Goal: Information Seeking & Learning: Learn about a topic

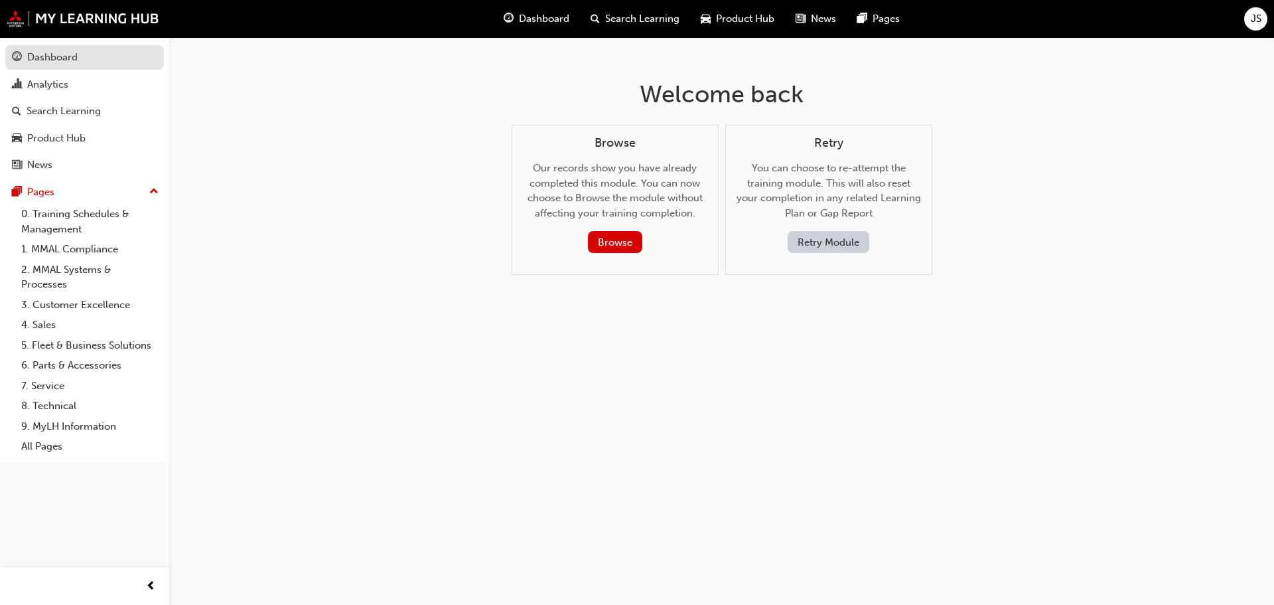
click at [87, 58] on div "Dashboard" at bounding box center [84, 57] width 145 height 17
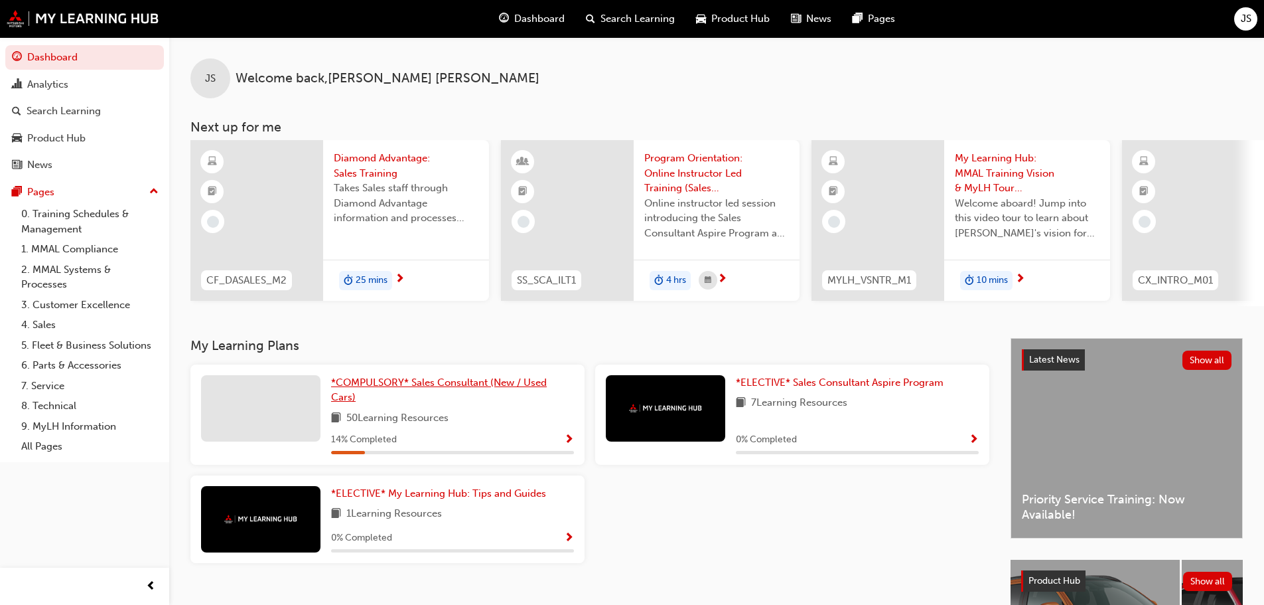
click at [453, 386] on span "*COMPULSORY* Sales Consultant (New / Used Cars)" at bounding box center [439, 389] width 216 height 27
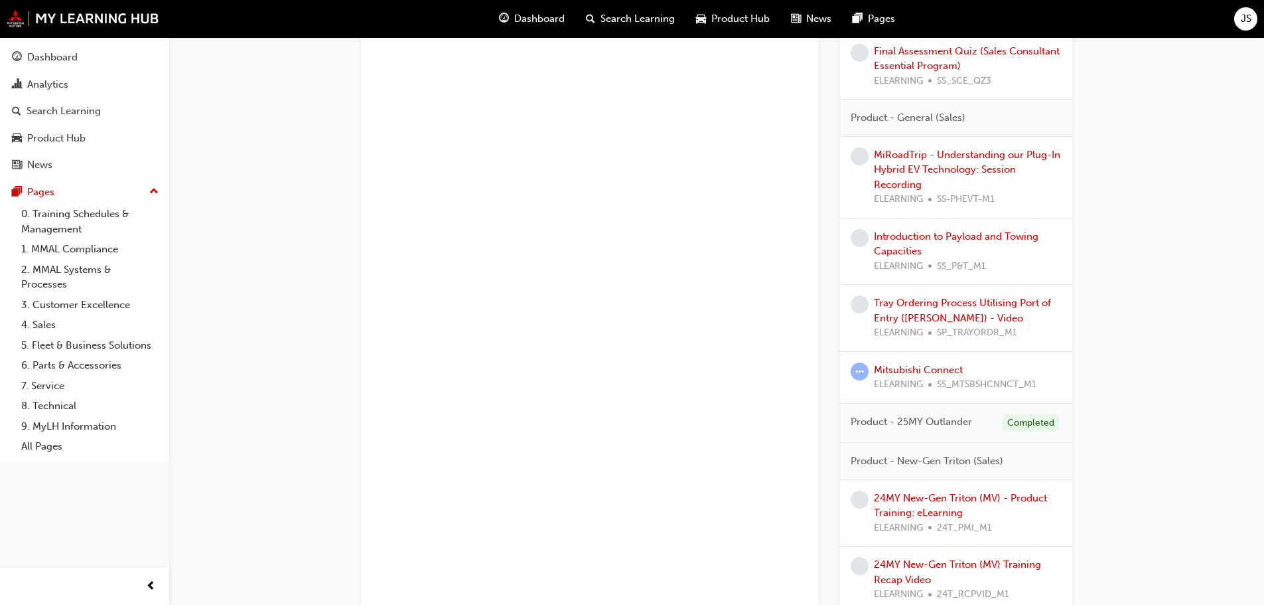
scroll to position [2588, 0]
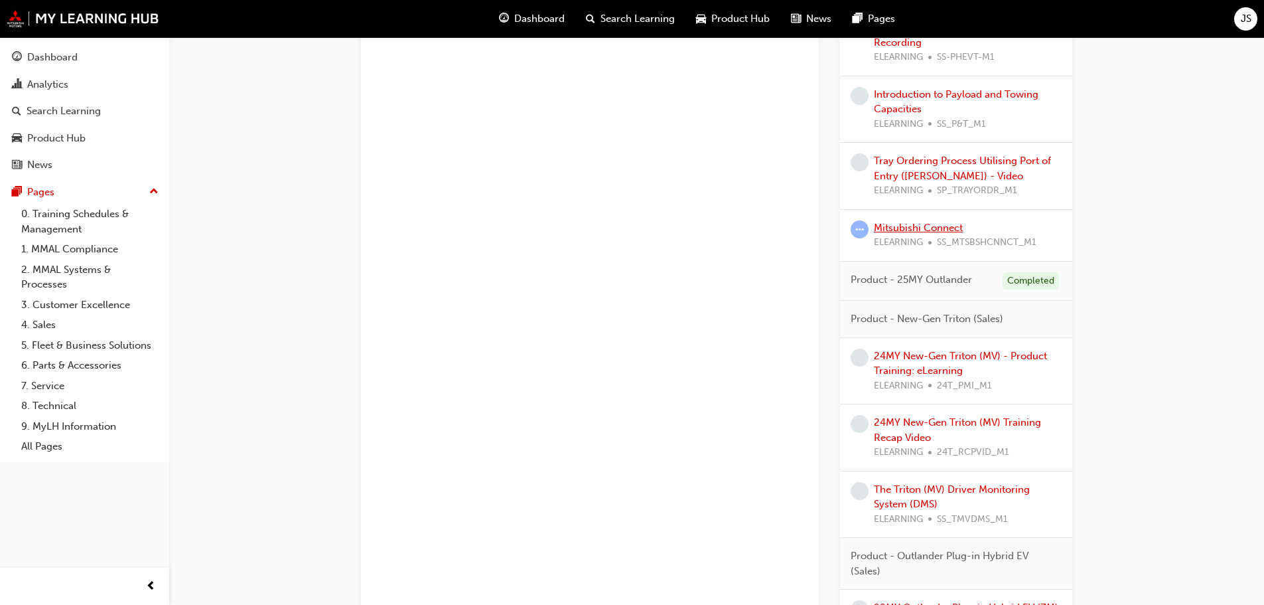
click at [912, 224] on link "Mitsubishi Connect" at bounding box center [918, 228] width 89 height 12
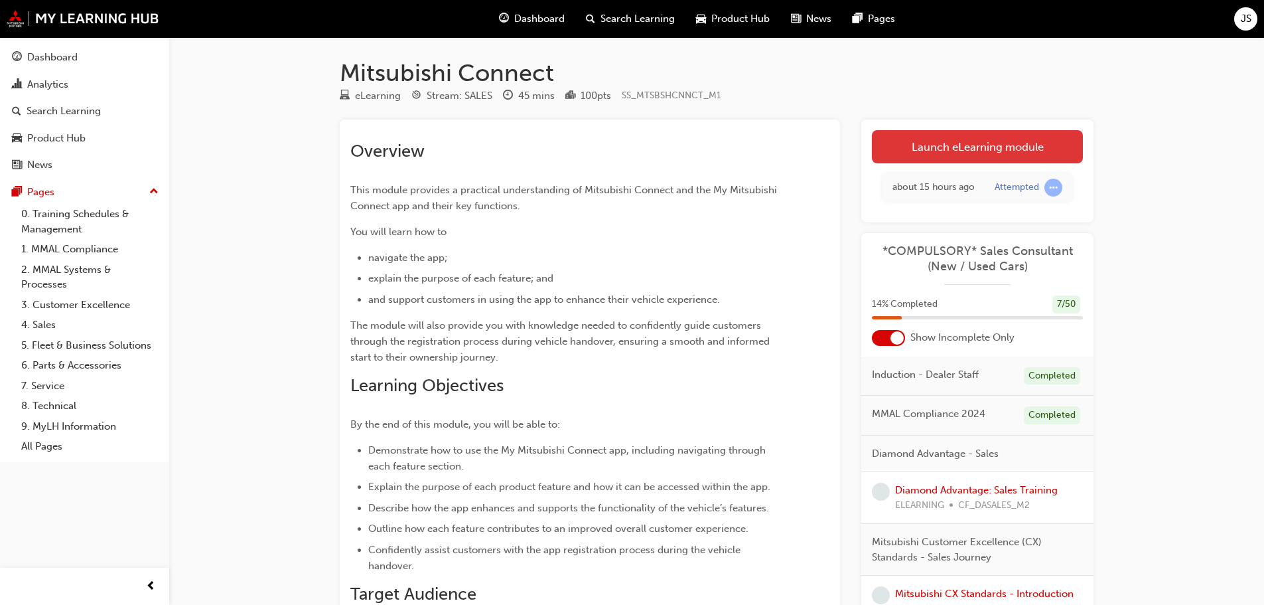
click at [937, 158] on link "Launch eLearning module" at bounding box center [977, 146] width 211 height 33
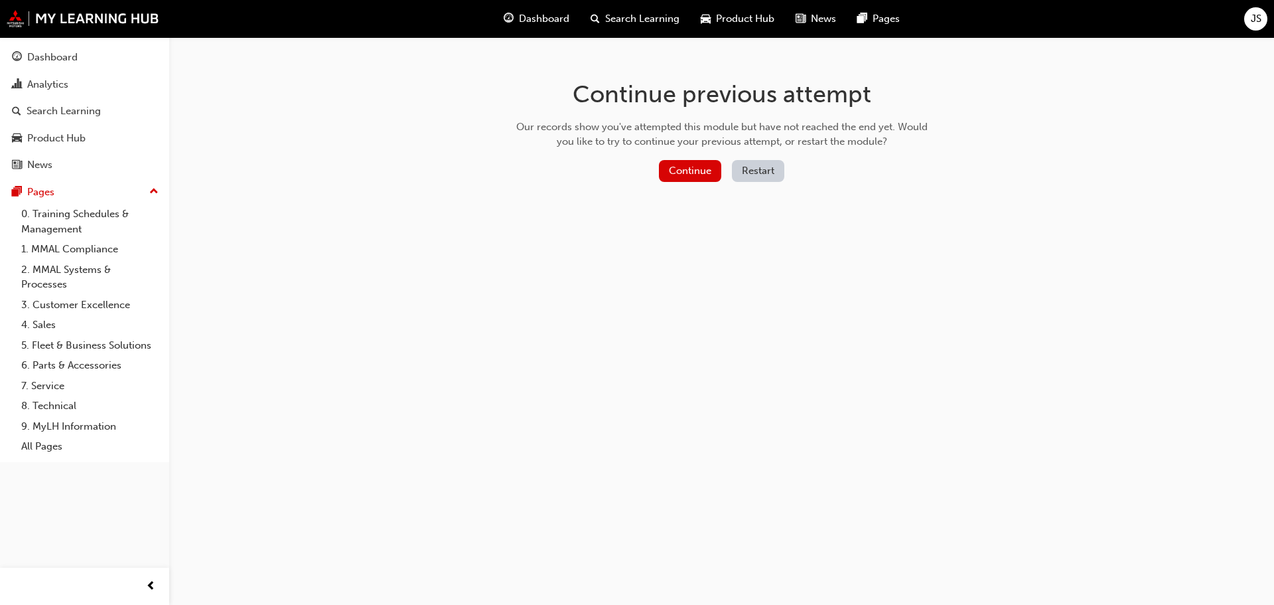
click at [771, 171] on button "Restart" at bounding box center [758, 171] width 52 height 22
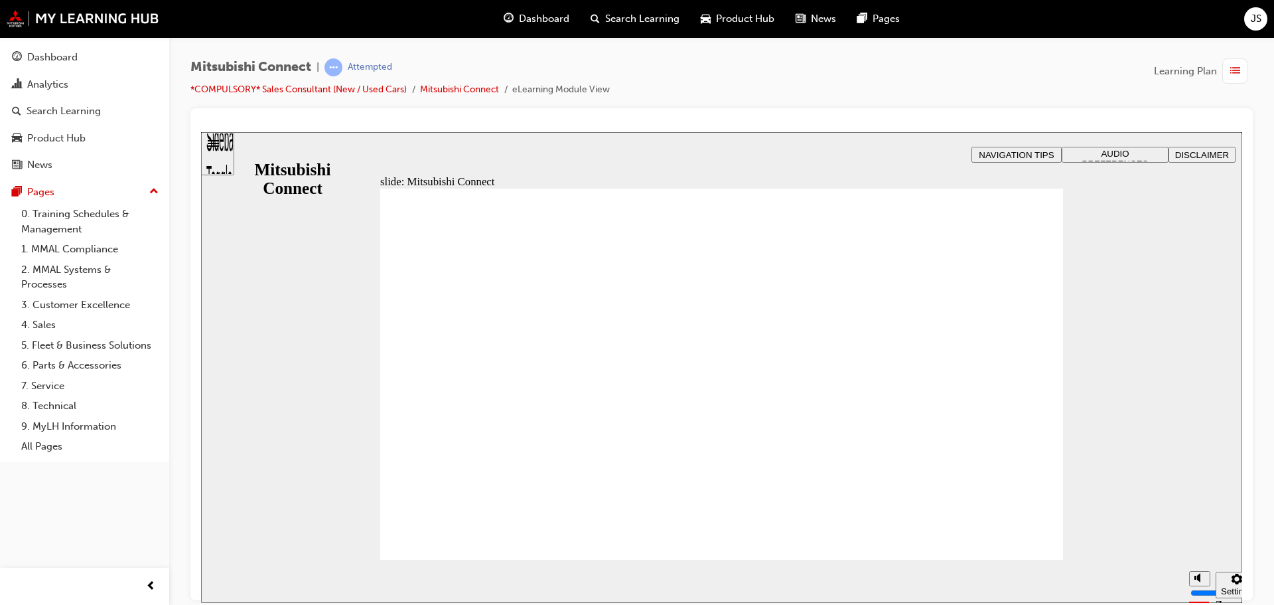
click at [1112, 155] on span "AUDIO PREFERENCES" at bounding box center [1115, 158] width 66 height 20
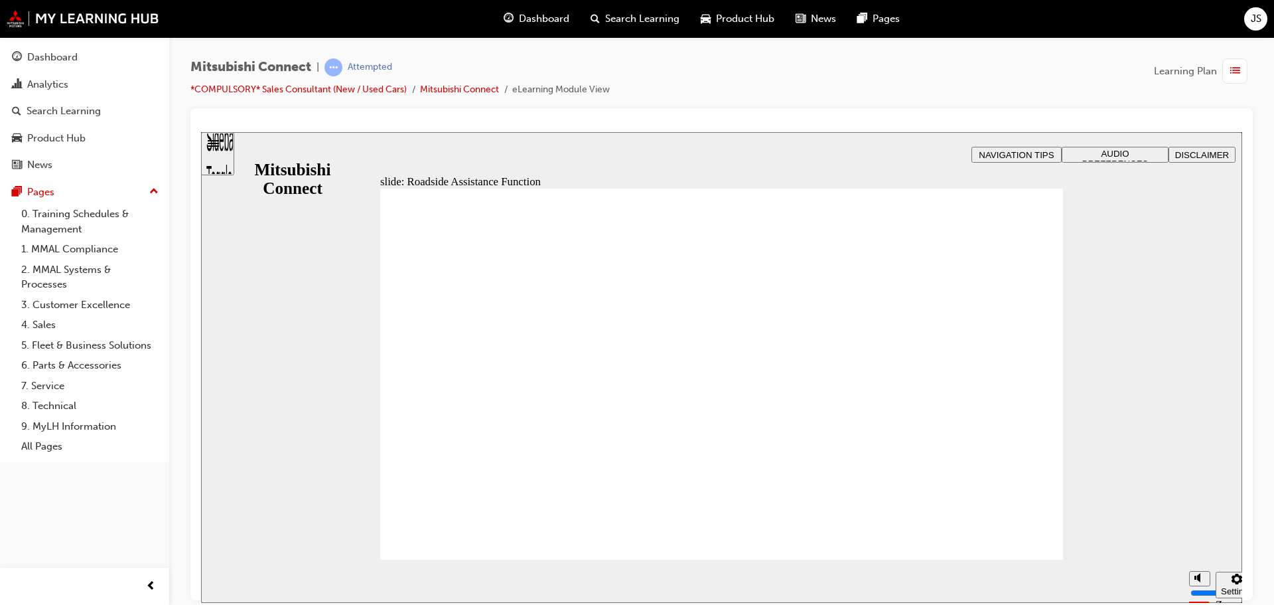
checkbox input "true"
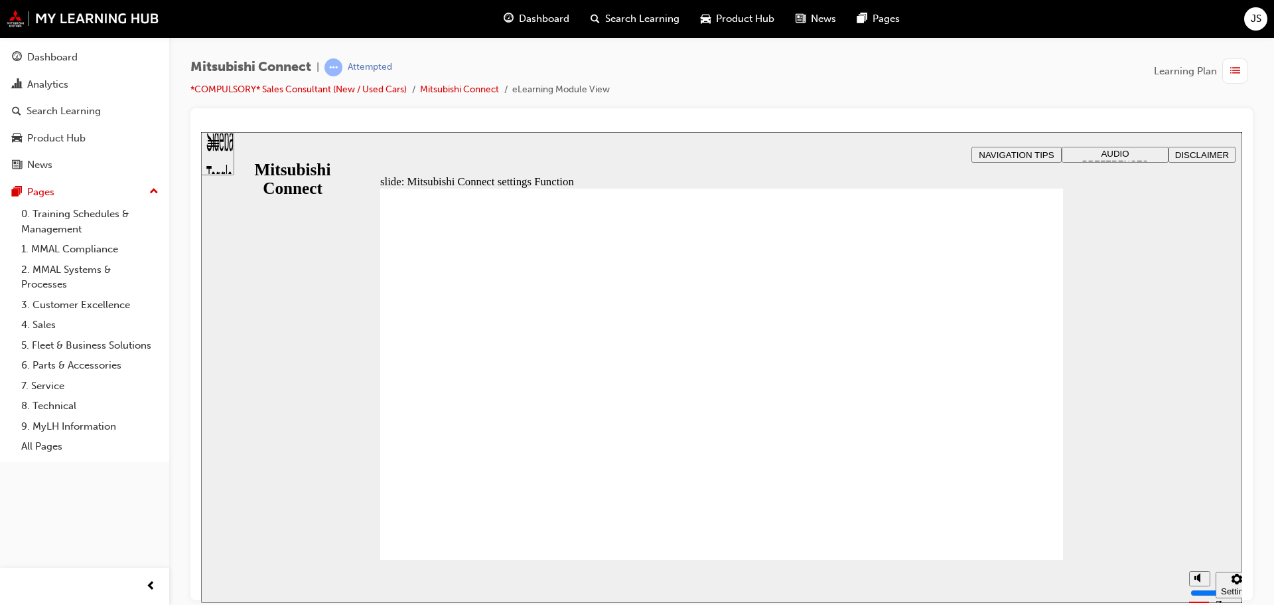
radio input "true"
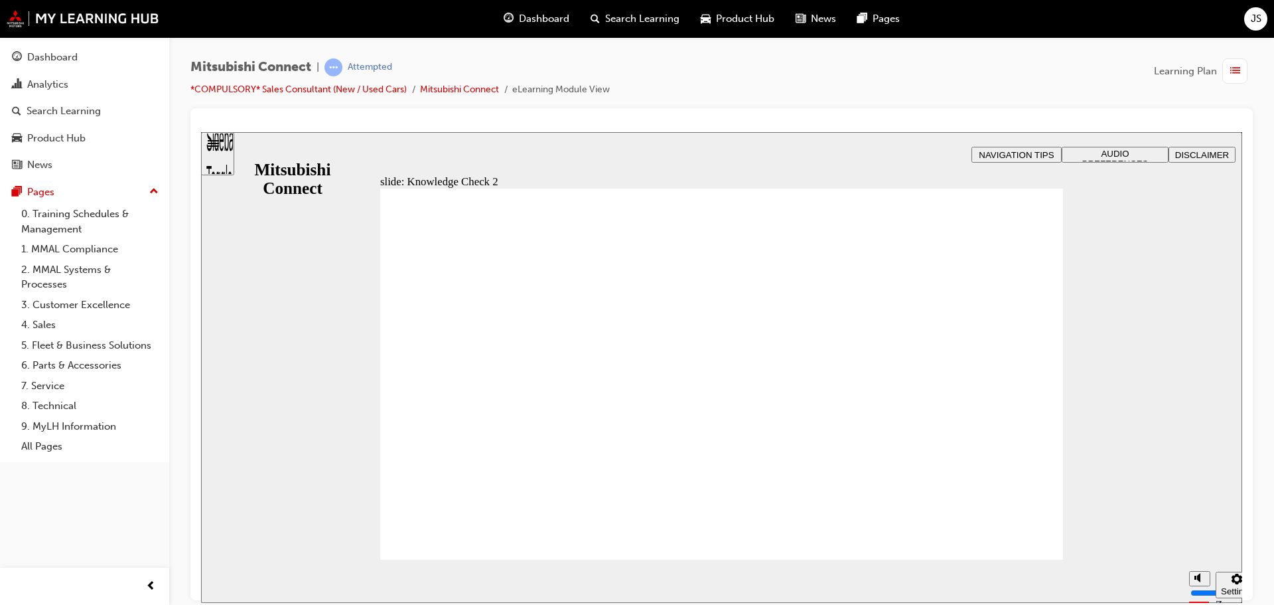
drag, startPoint x: 755, startPoint y: 307, endPoint x: 800, endPoint y: 311, distance: 45.3
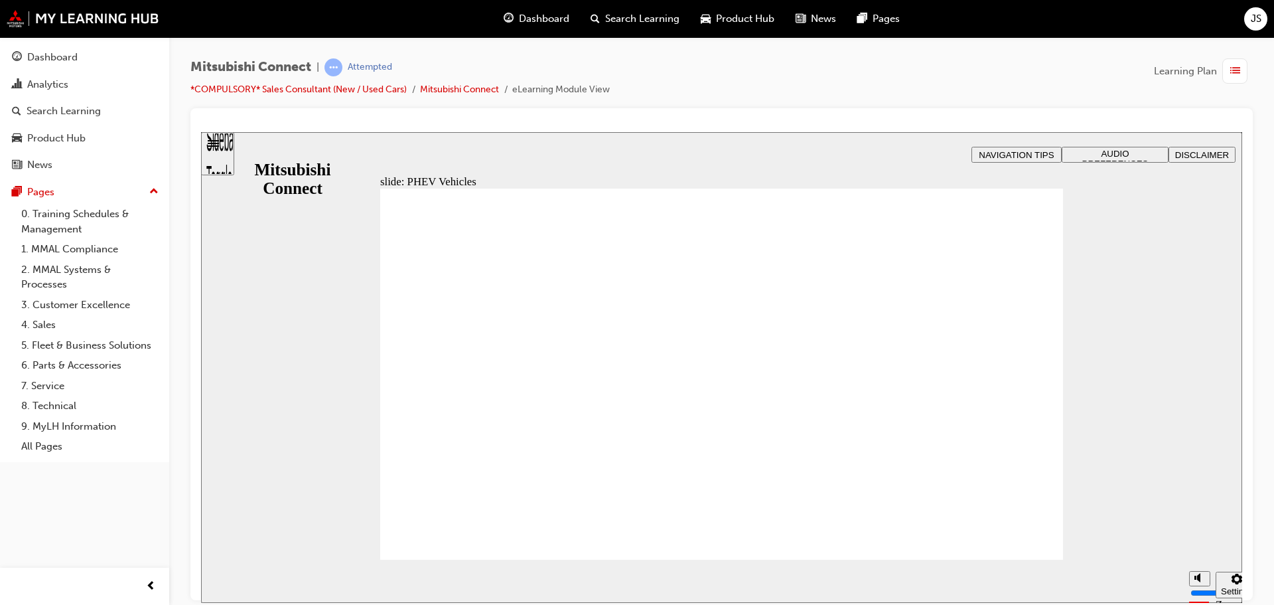
drag, startPoint x: 793, startPoint y: 379, endPoint x: 859, endPoint y: 383, distance: 65.8
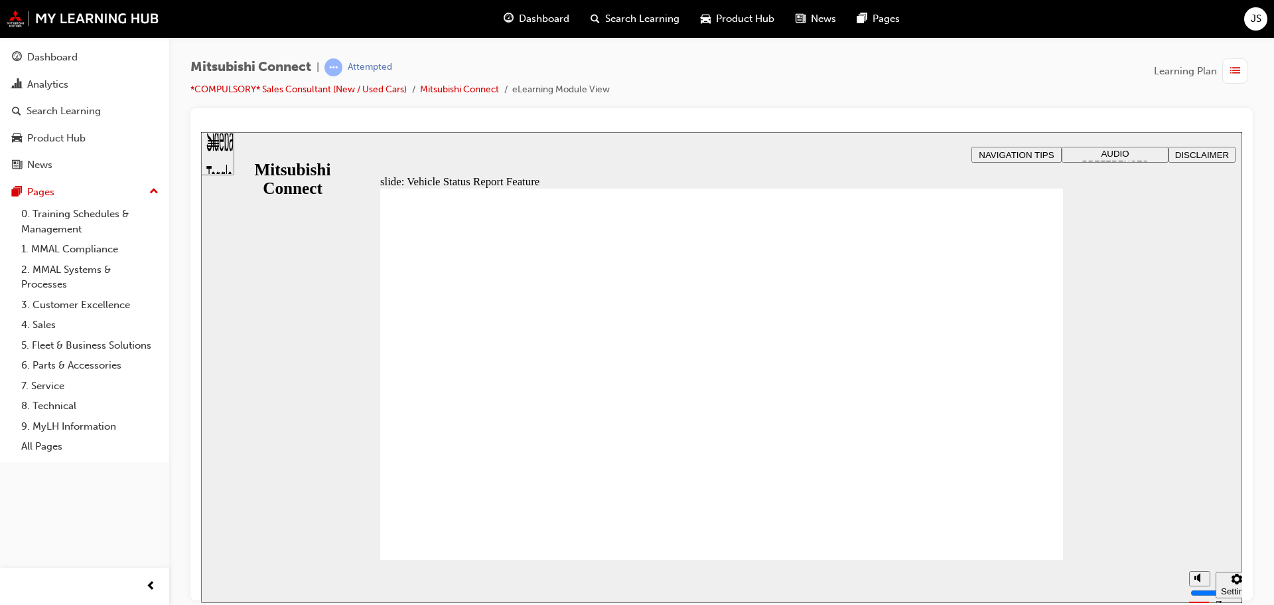
drag, startPoint x: 486, startPoint y: 334, endPoint x: 548, endPoint y: 336, distance: 61.1
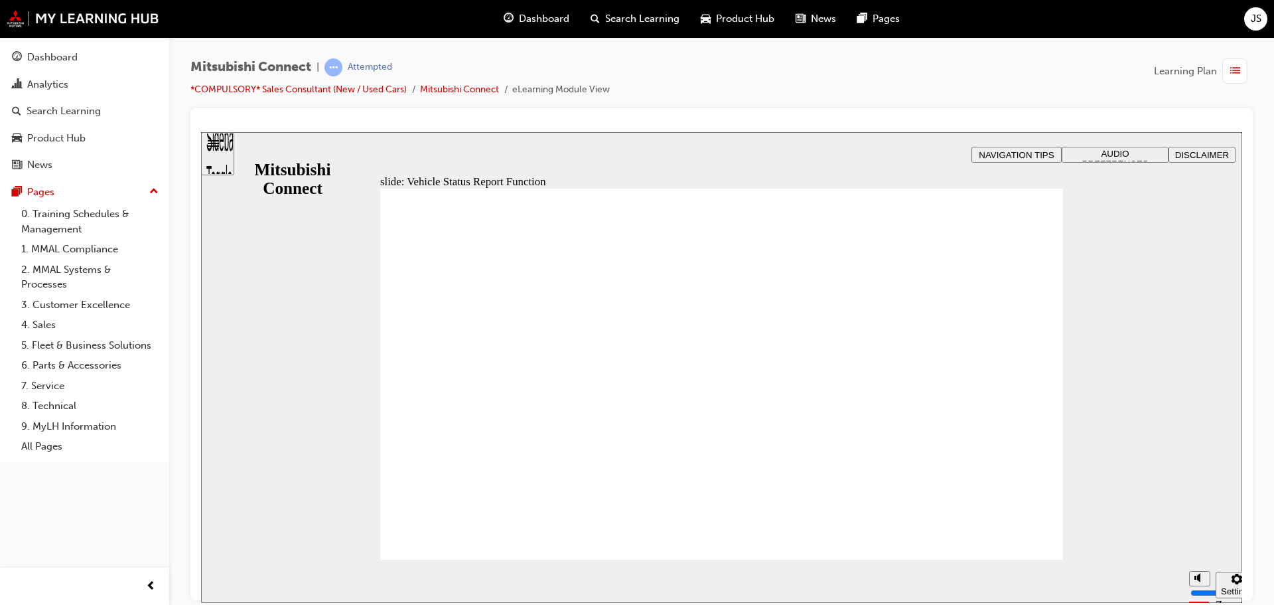
drag, startPoint x: 750, startPoint y: 318, endPoint x: 852, endPoint y: 332, distance: 103.2
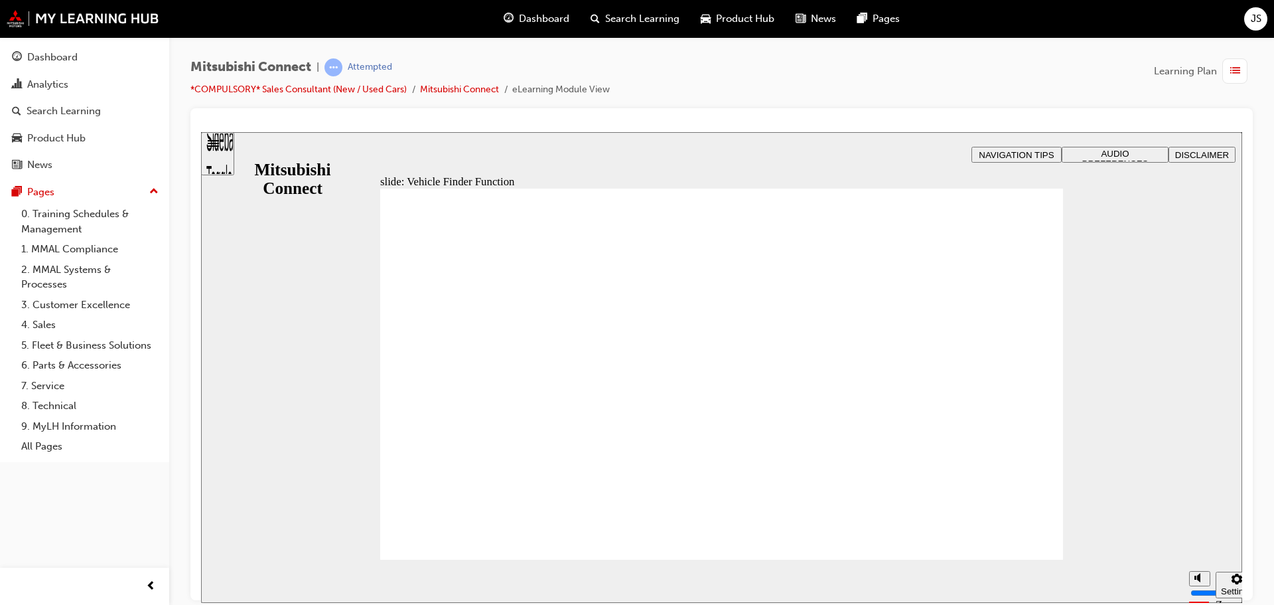
checkbox input "true"
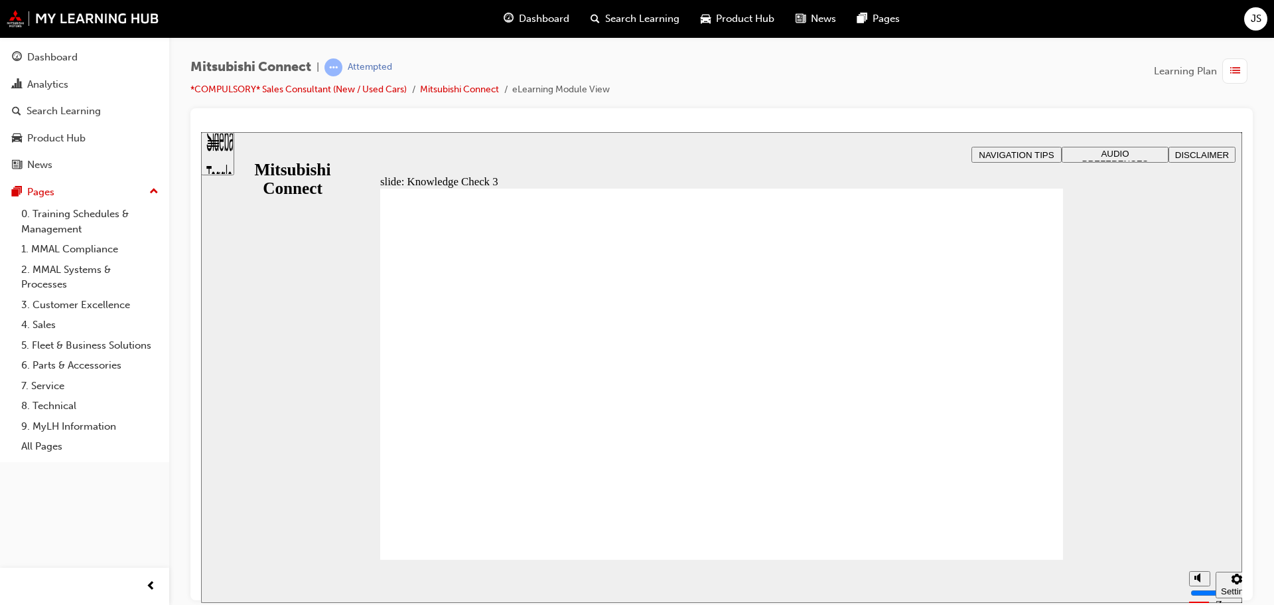
checkbox input "true"
drag, startPoint x: 765, startPoint y: 387, endPoint x: 801, endPoint y: 421, distance: 50.2
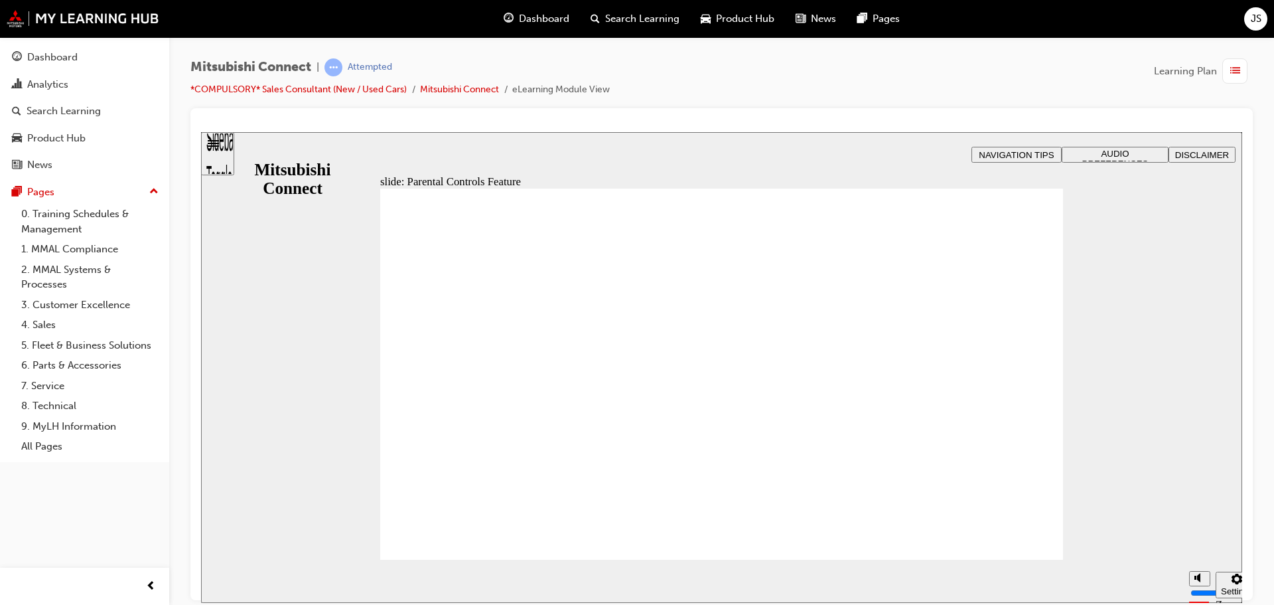
drag, startPoint x: 761, startPoint y: 433, endPoint x: 832, endPoint y: 429, distance: 71.1
drag, startPoint x: 774, startPoint y: 402, endPoint x: 855, endPoint y: 401, distance: 80.3
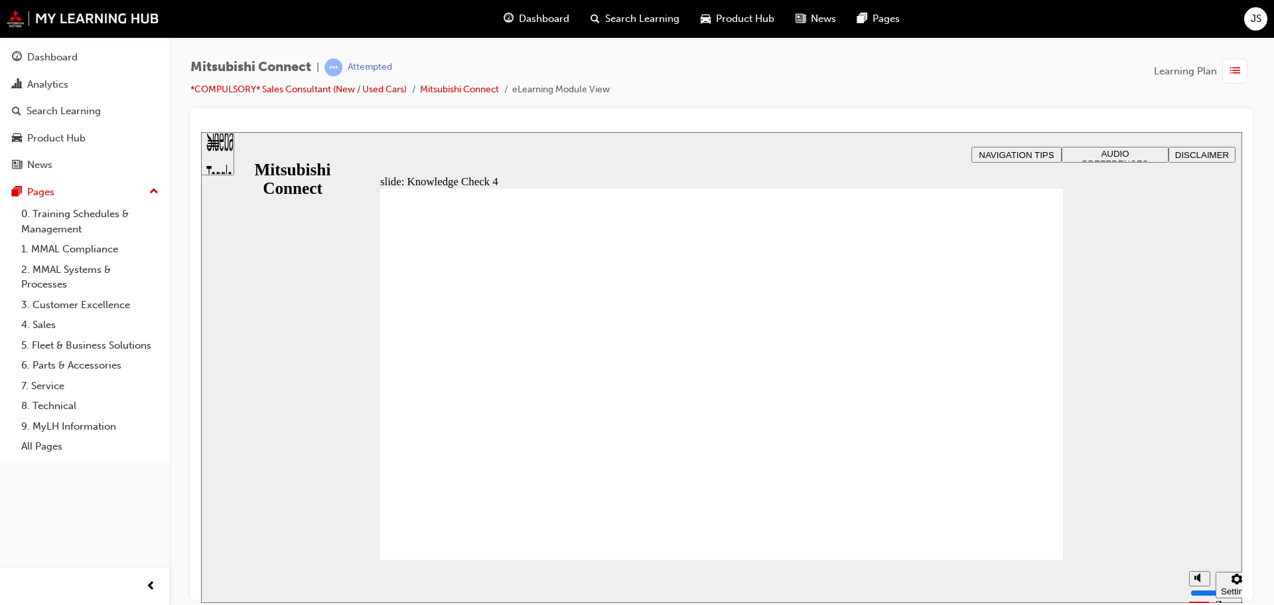
radio input "true"
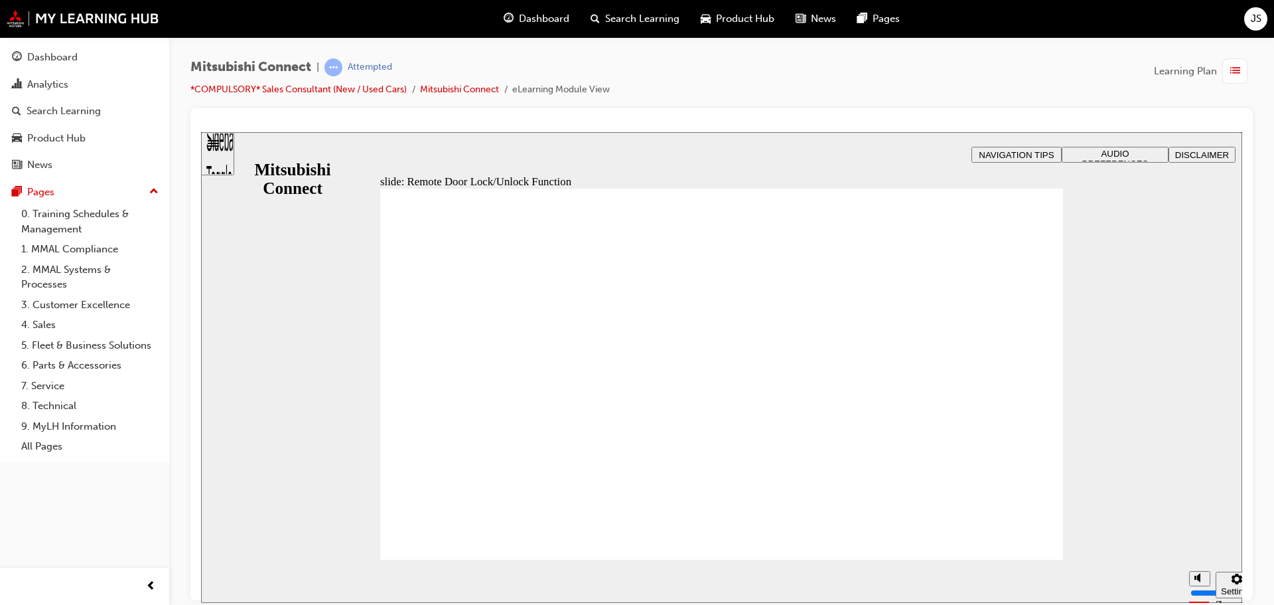
drag, startPoint x: 499, startPoint y: 488, endPoint x: 585, endPoint y: 480, distance: 86.7
drag, startPoint x: 408, startPoint y: 405, endPoint x: 482, endPoint y: 316, distance: 115.5
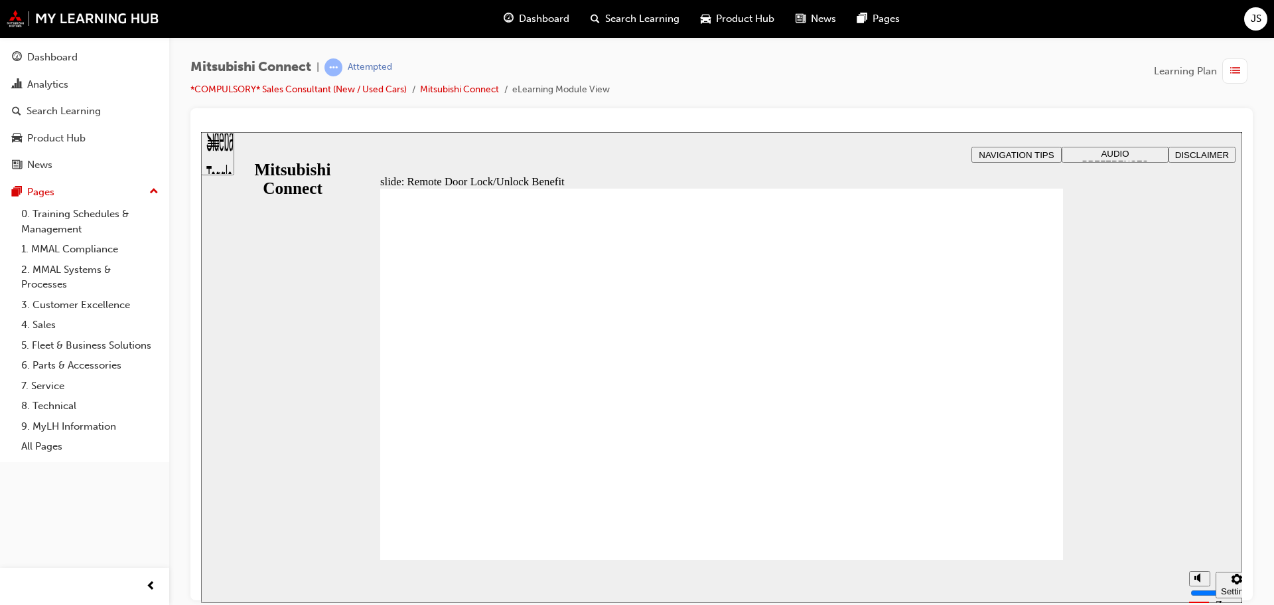
drag, startPoint x: 418, startPoint y: 248, endPoint x: 593, endPoint y: 248, distance: 174.5
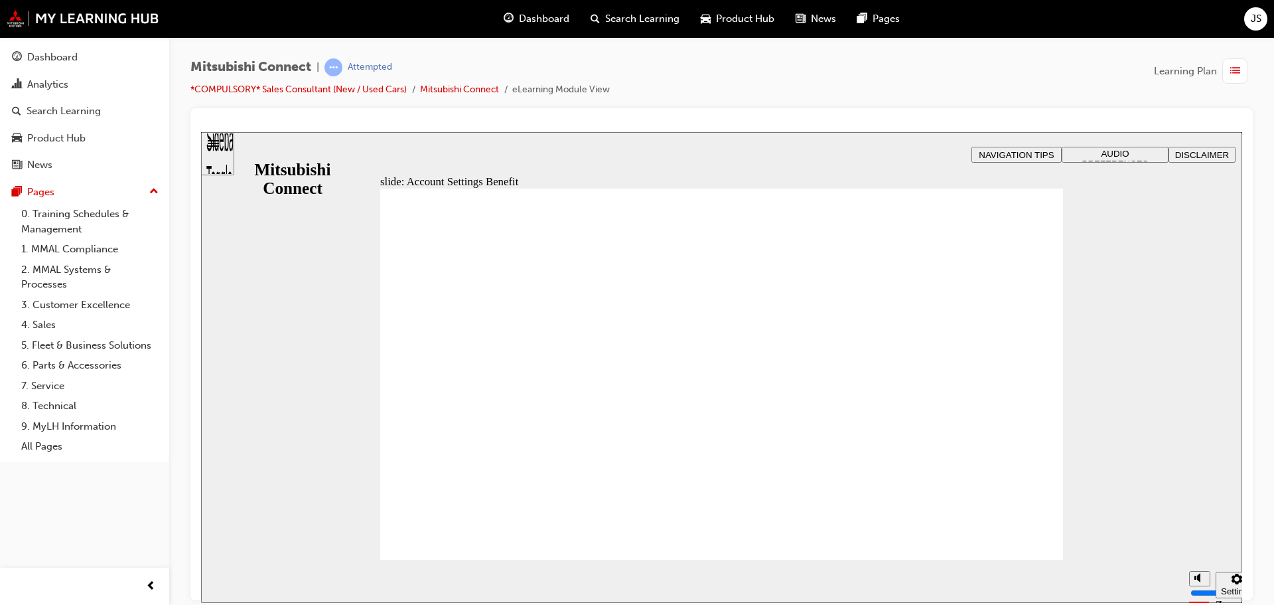
checkbox input "true"
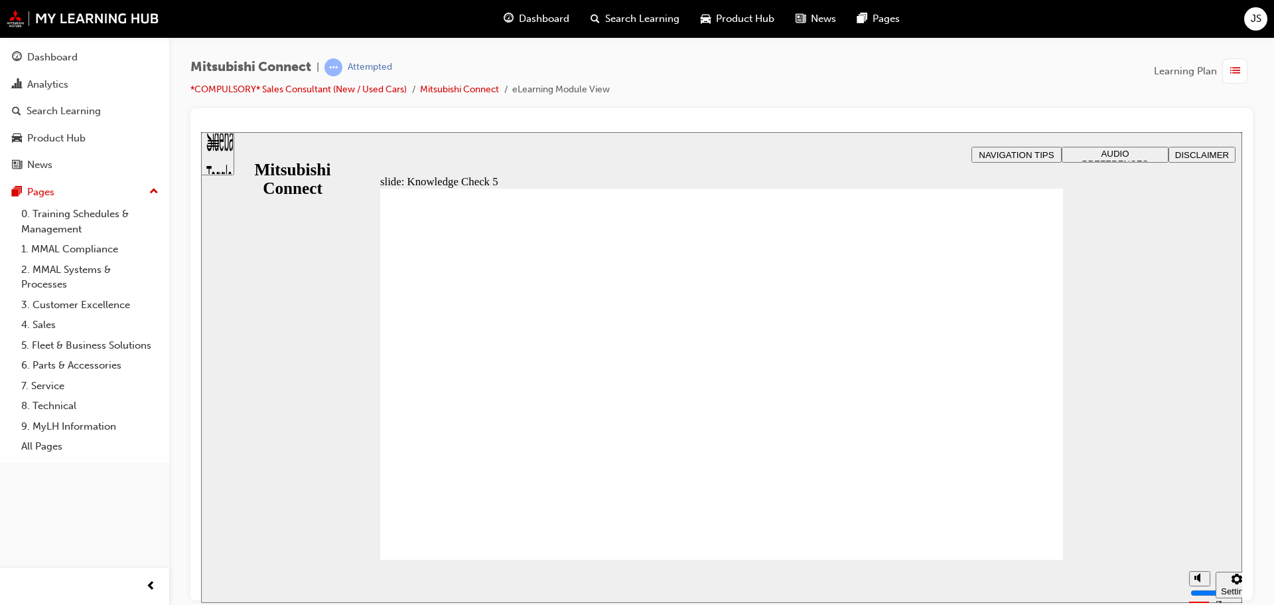
checkbox input "false"
drag, startPoint x: 423, startPoint y: 307, endPoint x: 499, endPoint y: 305, distance: 75.7
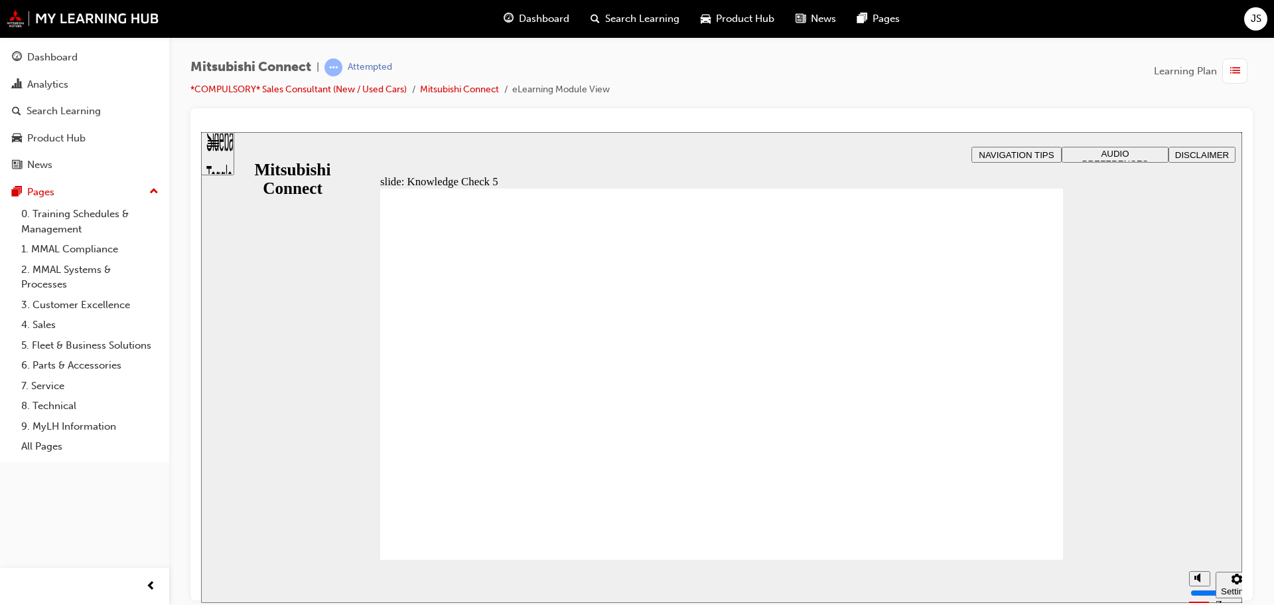
checkbox input "false"
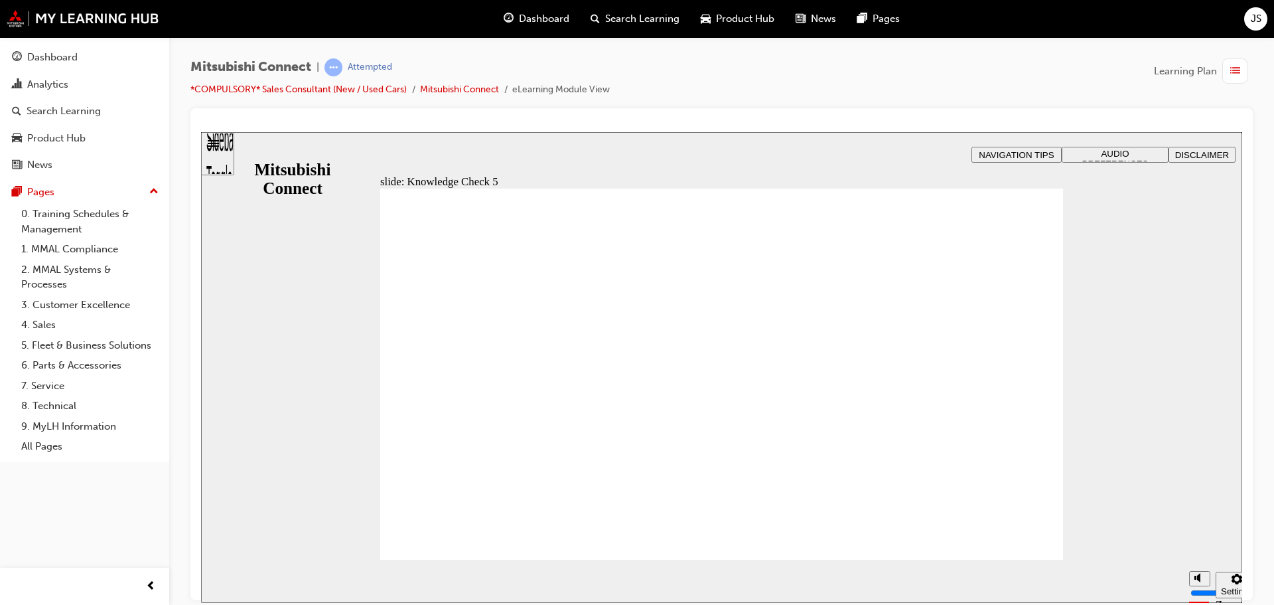
checkbox input "false"
drag, startPoint x: 463, startPoint y: 327, endPoint x: 551, endPoint y: 327, distance: 88.3
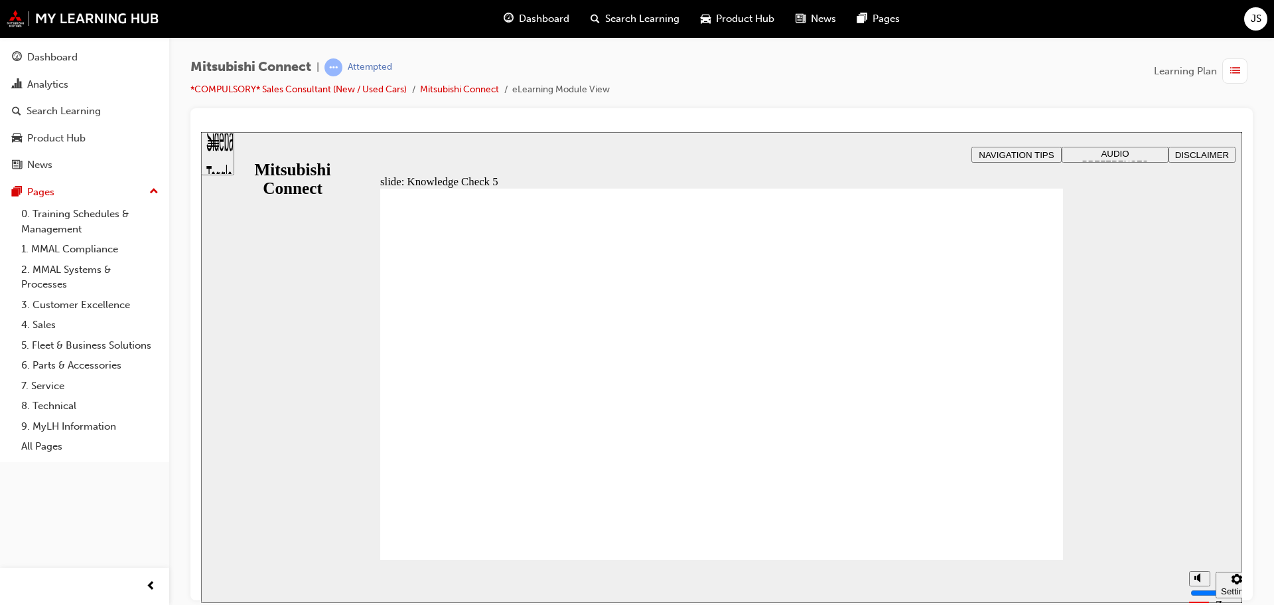
checkbox input "true"
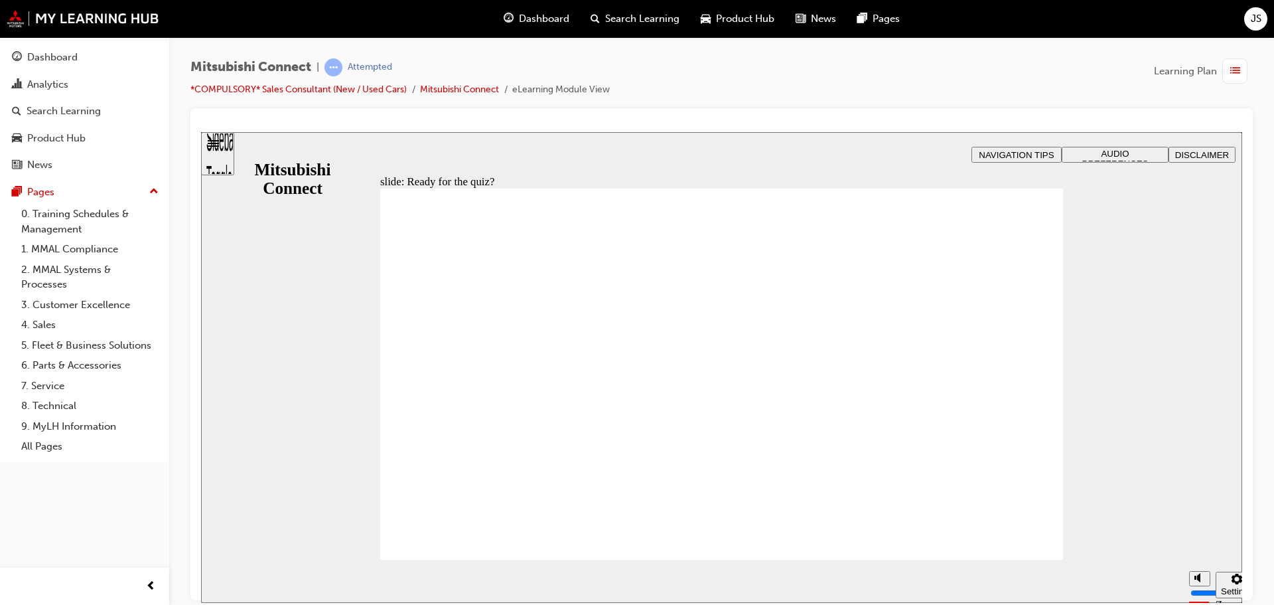
radio input "true"
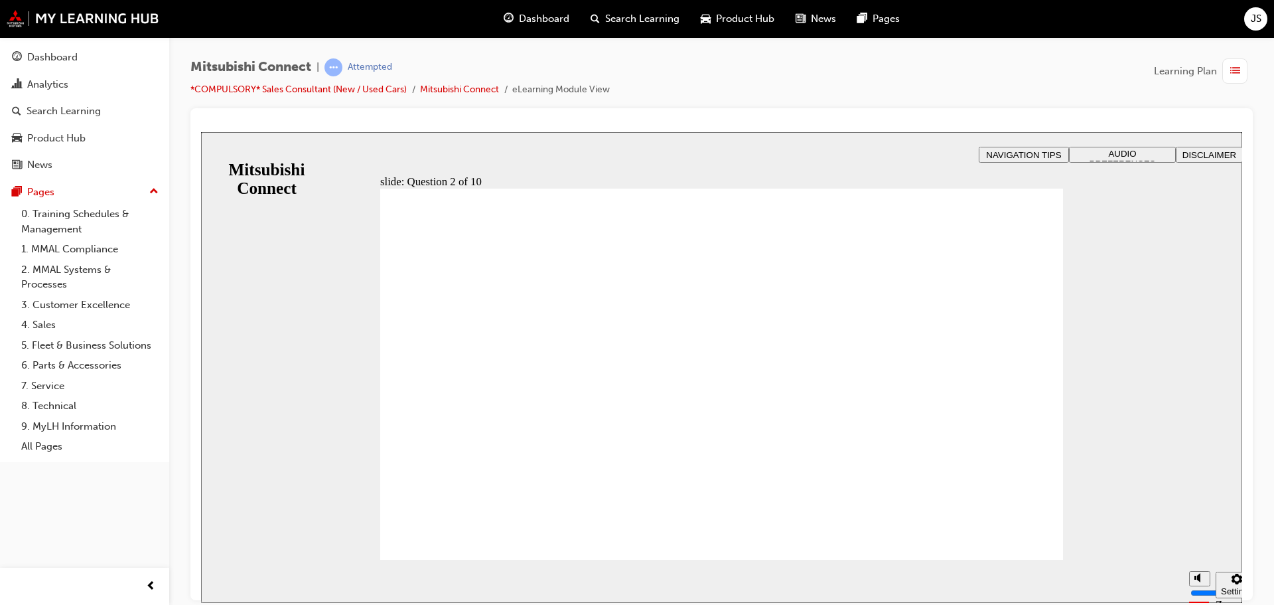
checkbox input "true"
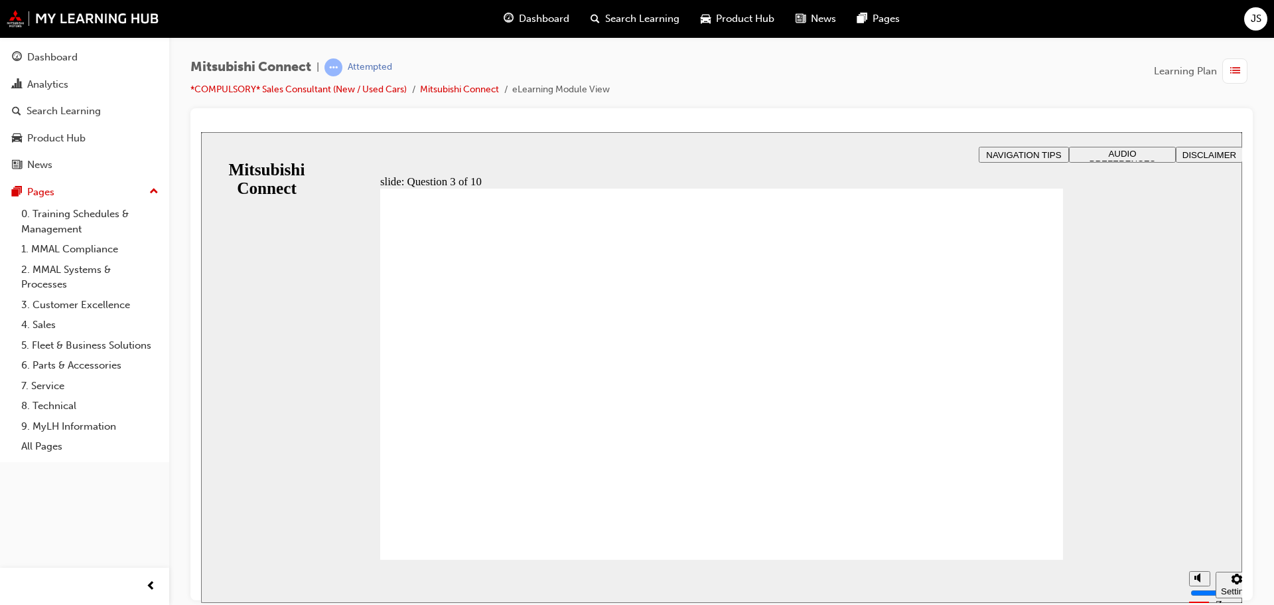
checkbox input "true"
radio input "true"
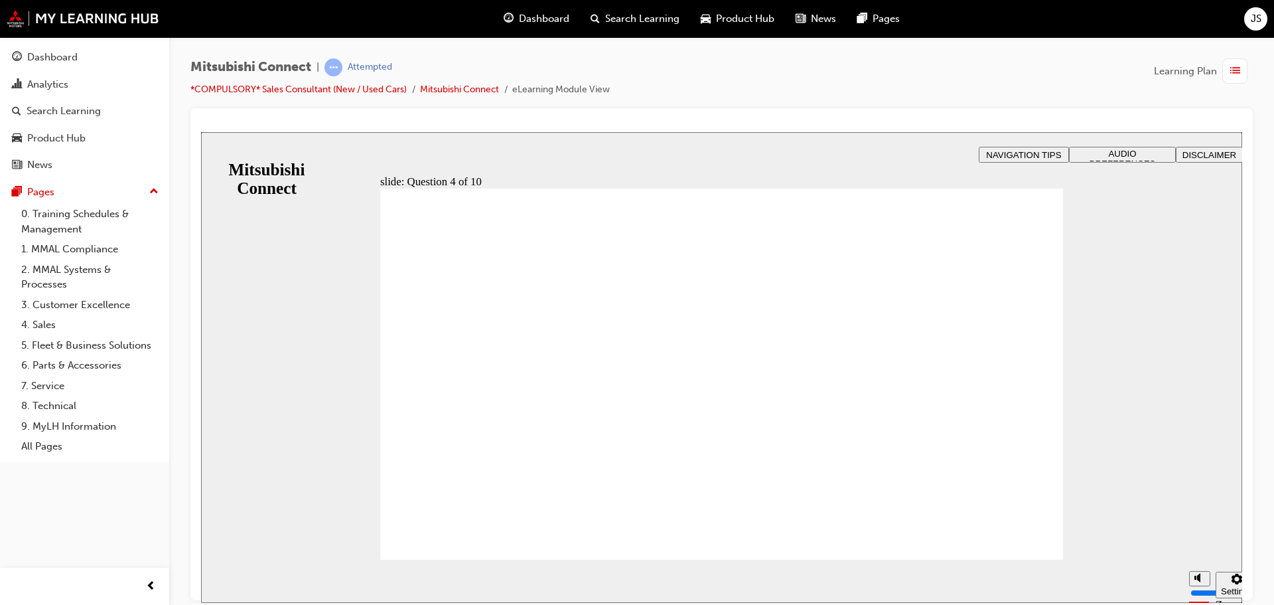
checkbox input "true"
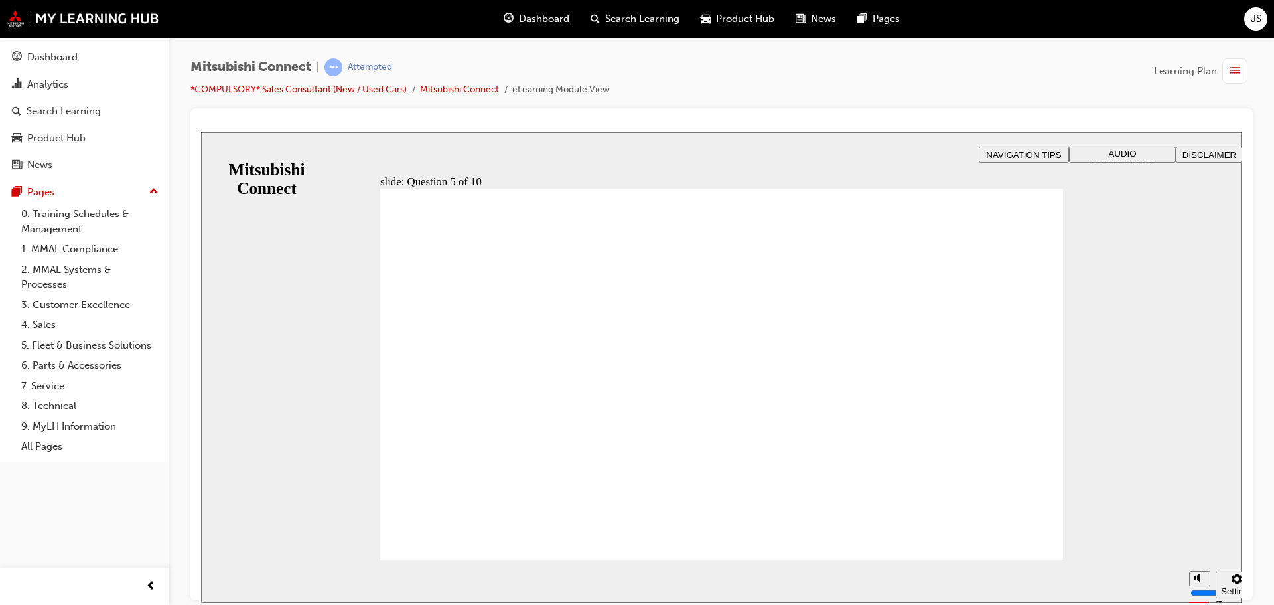
checkbox input "true"
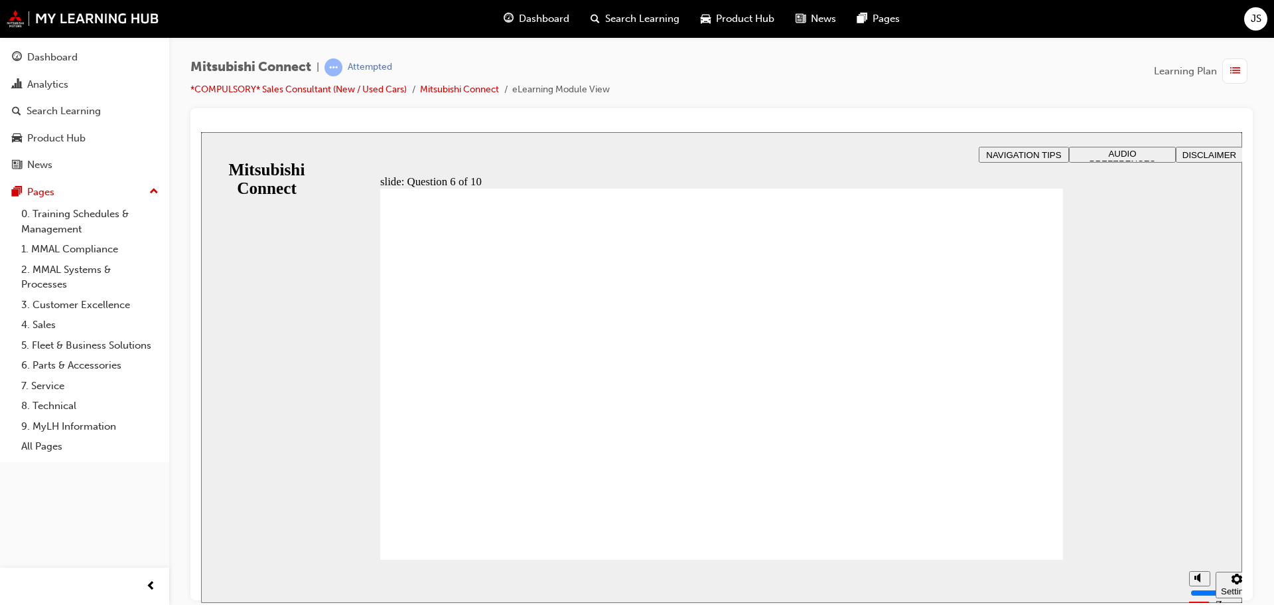
checkbox input "true"
drag, startPoint x: 486, startPoint y: 335, endPoint x: 475, endPoint y: 530, distance: 194.8
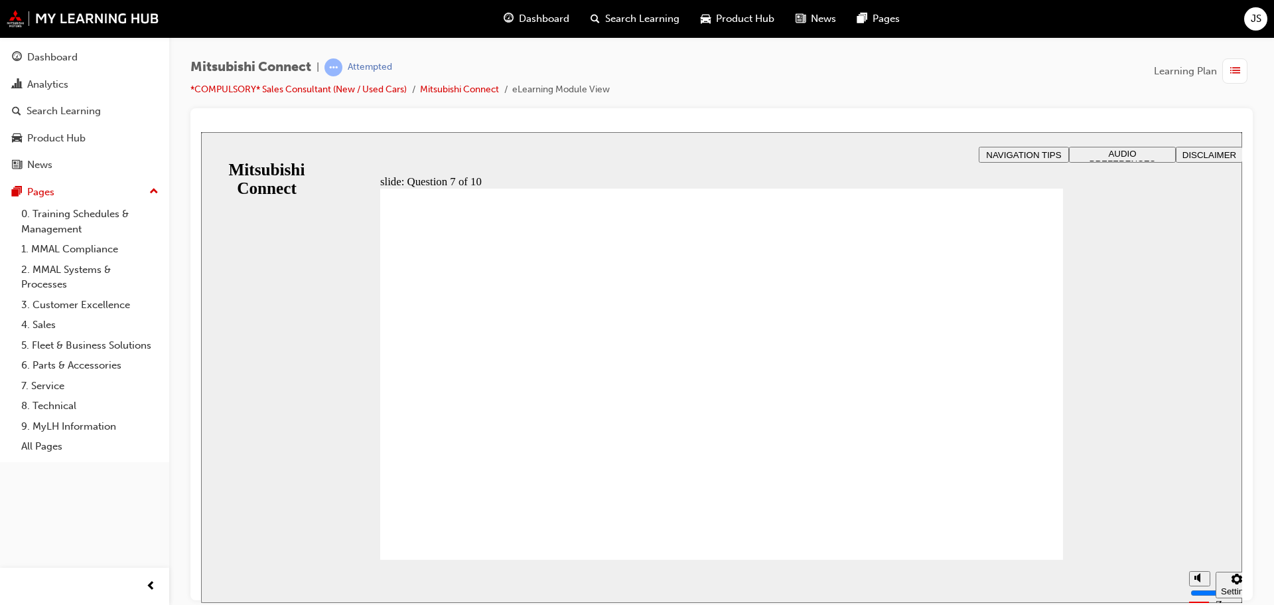
radio input "true"
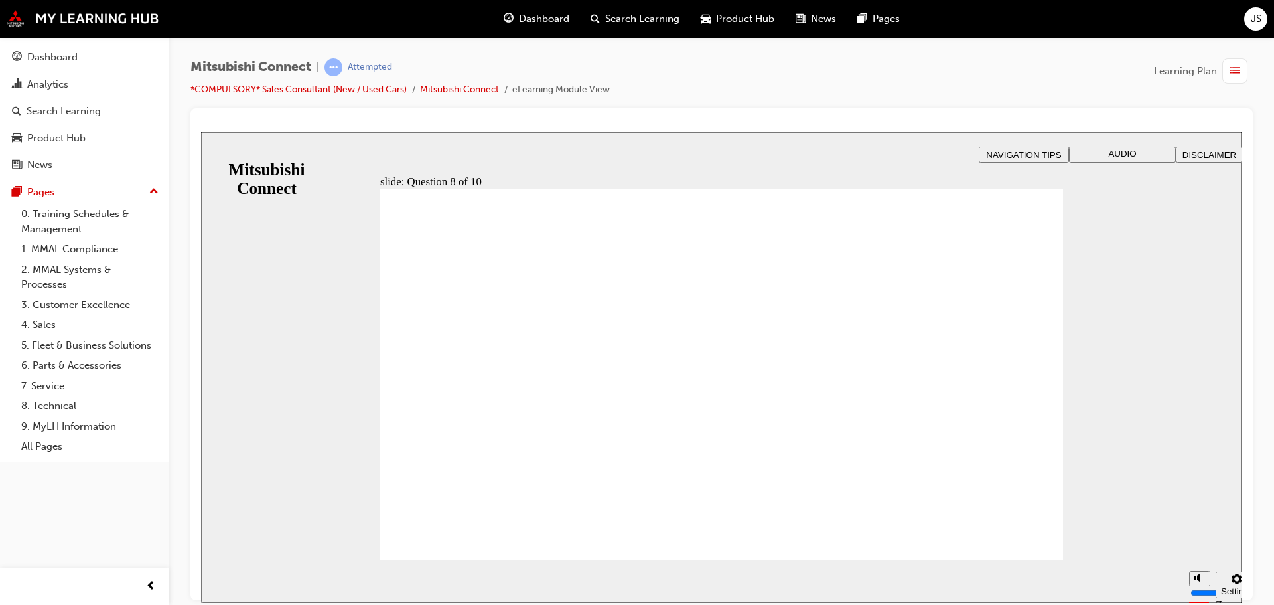
radio input "true"
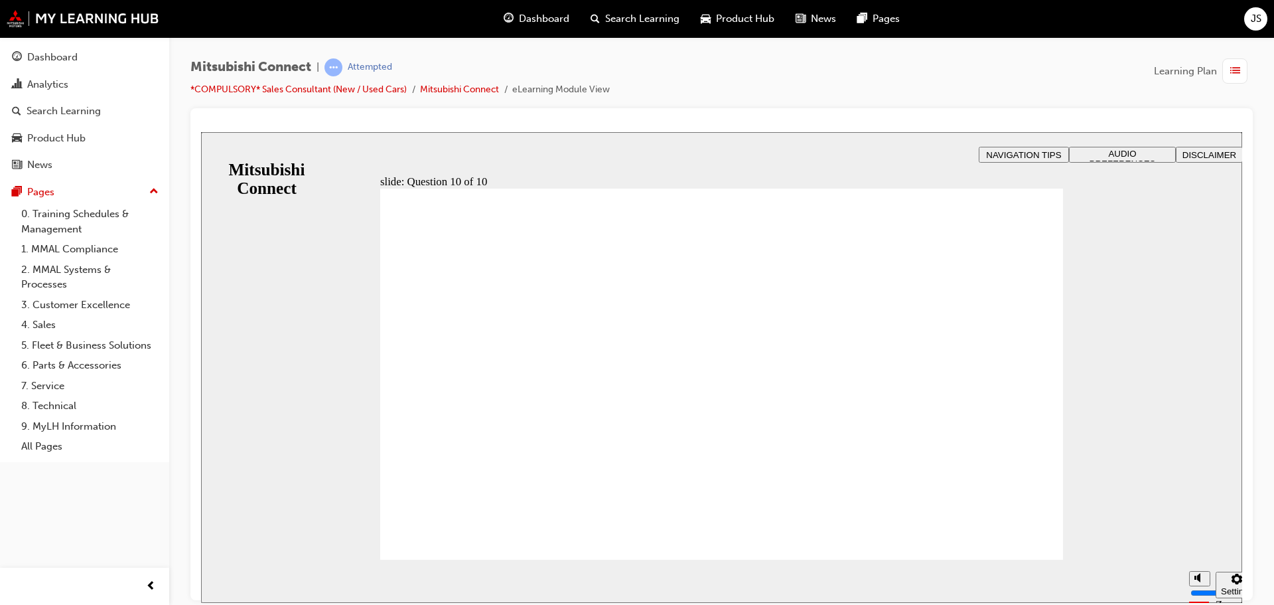
checkbox input "true"
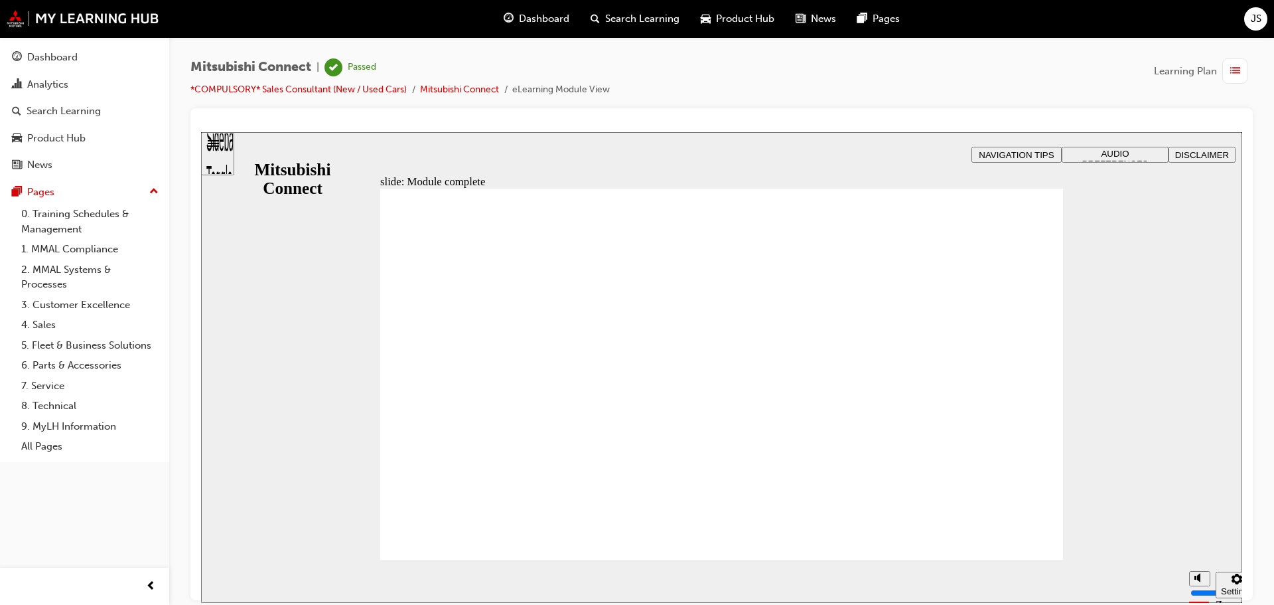
click at [48, 62] on div "Dashboard" at bounding box center [52, 57] width 50 height 15
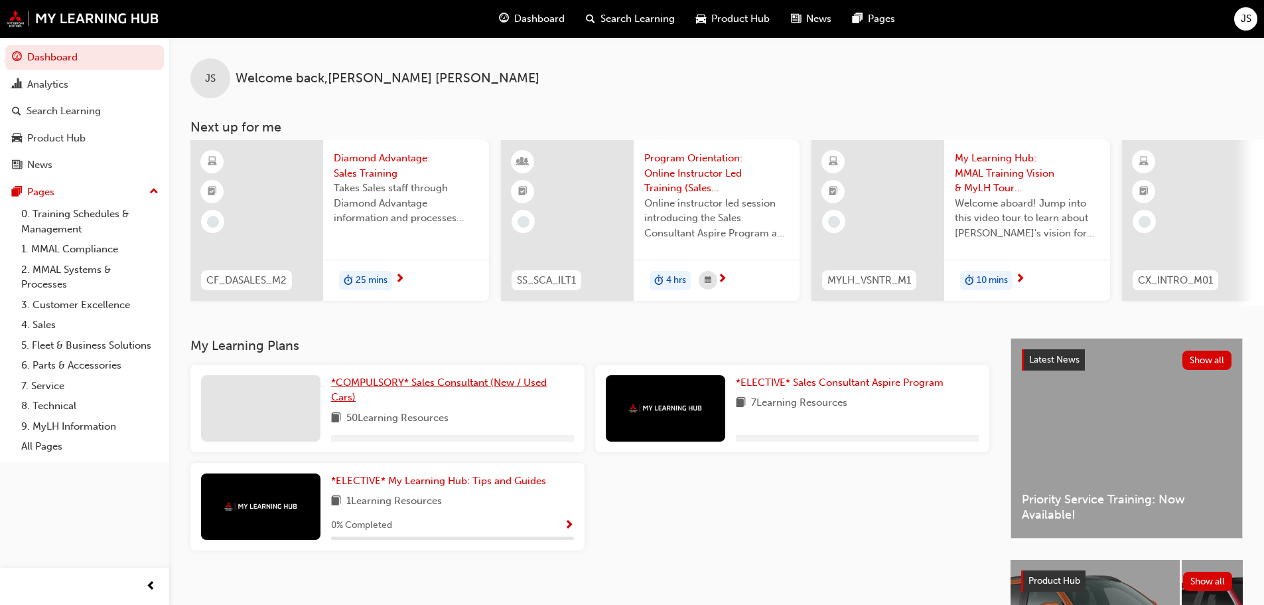
click at [346, 388] on span "*COMPULSORY* Sales Consultant (New / Used Cars)" at bounding box center [439, 389] width 216 height 27
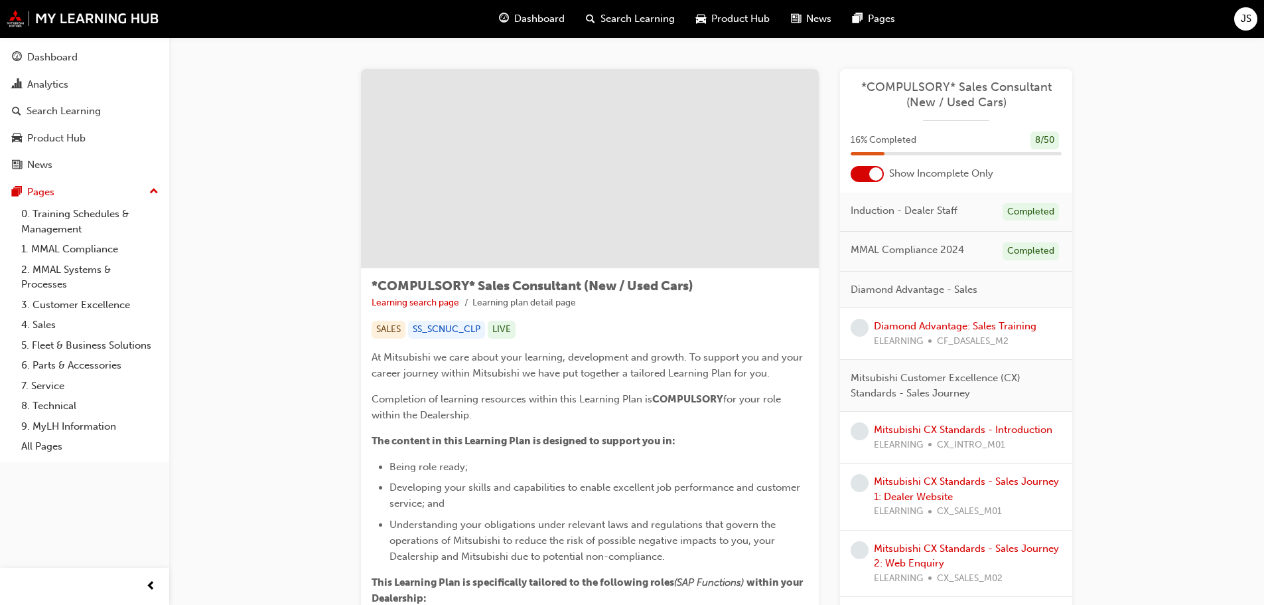
click at [857, 171] on div at bounding box center [867, 174] width 33 height 16
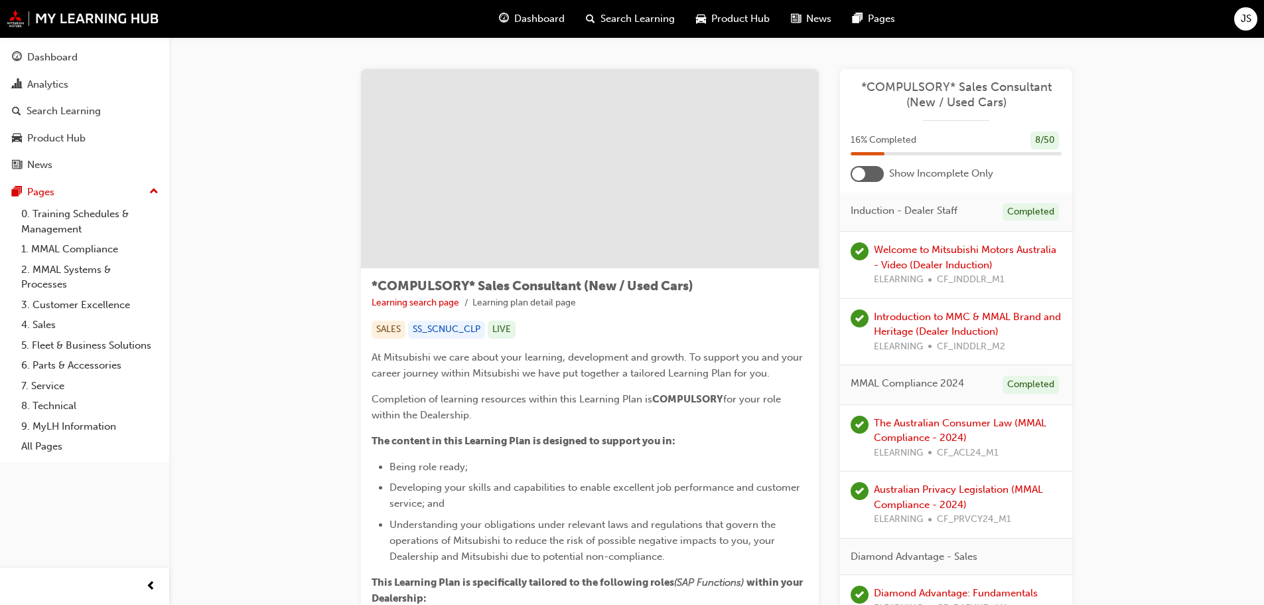
click at [863, 173] on div at bounding box center [858, 173] width 13 height 13
